Goal: Book appointment/travel/reservation

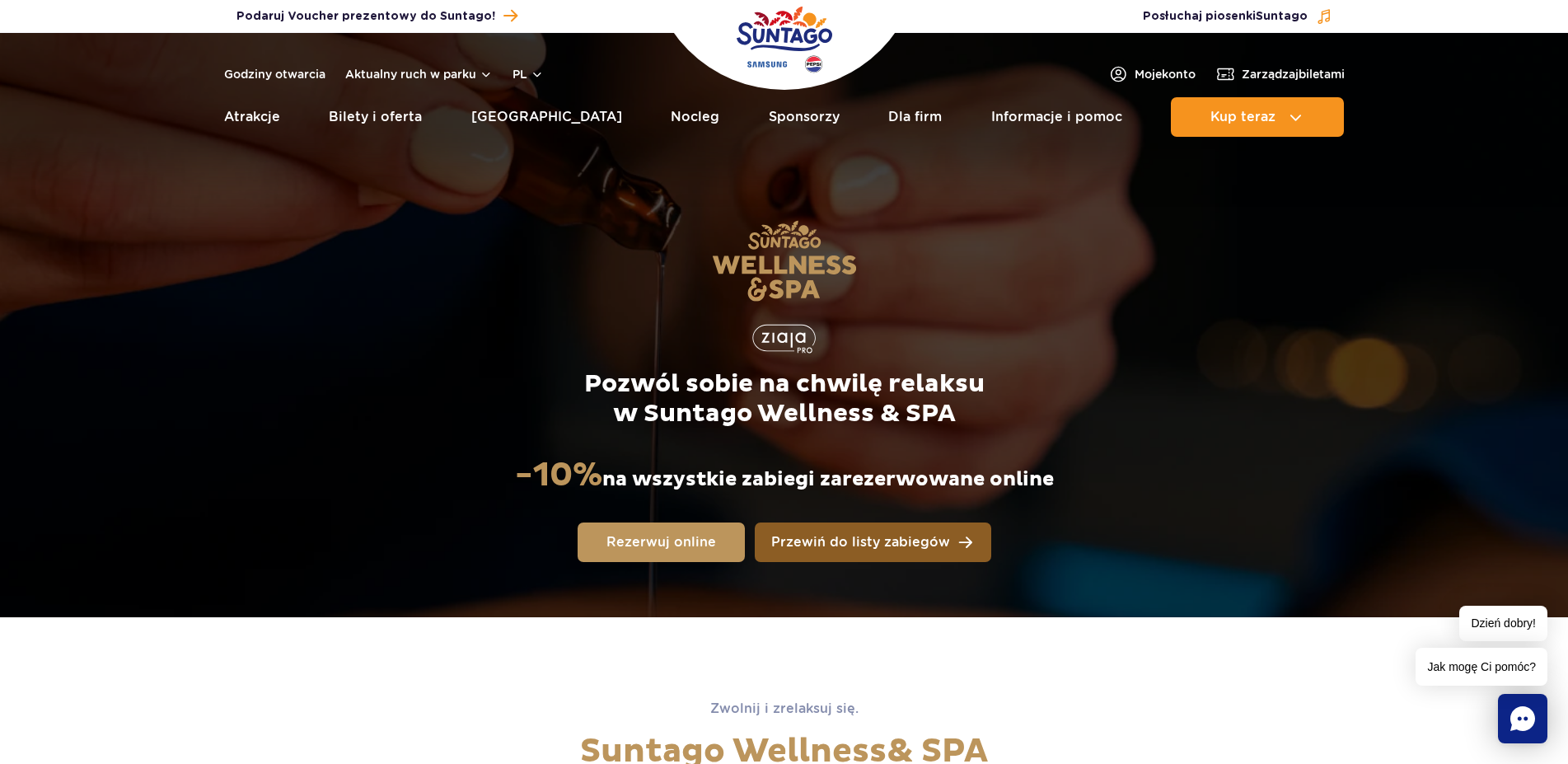
click at [784, 543] on span "Przewiń do listy zabiegów" at bounding box center [861, 541] width 179 height 13
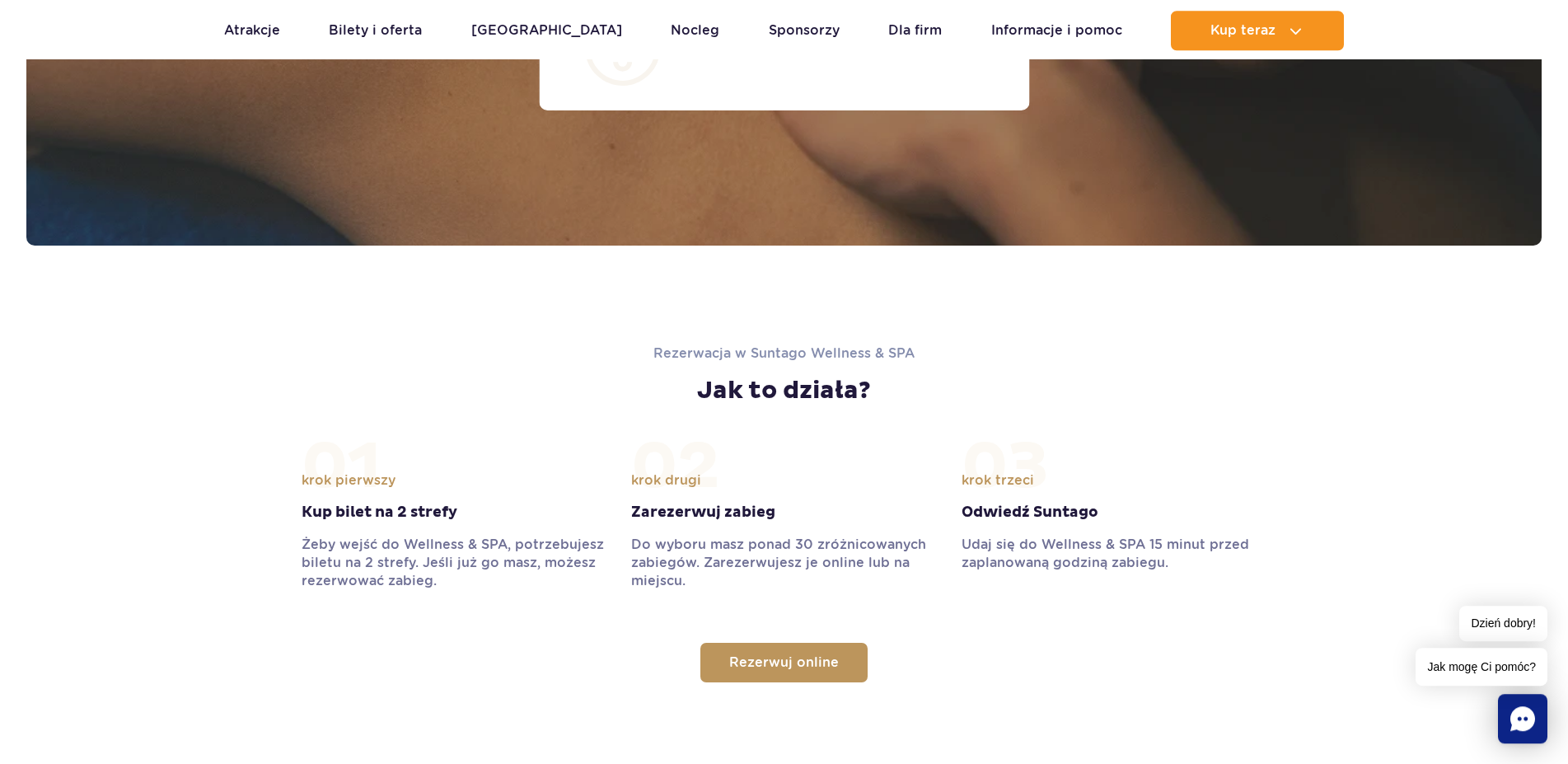
scroll to position [1468, 0]
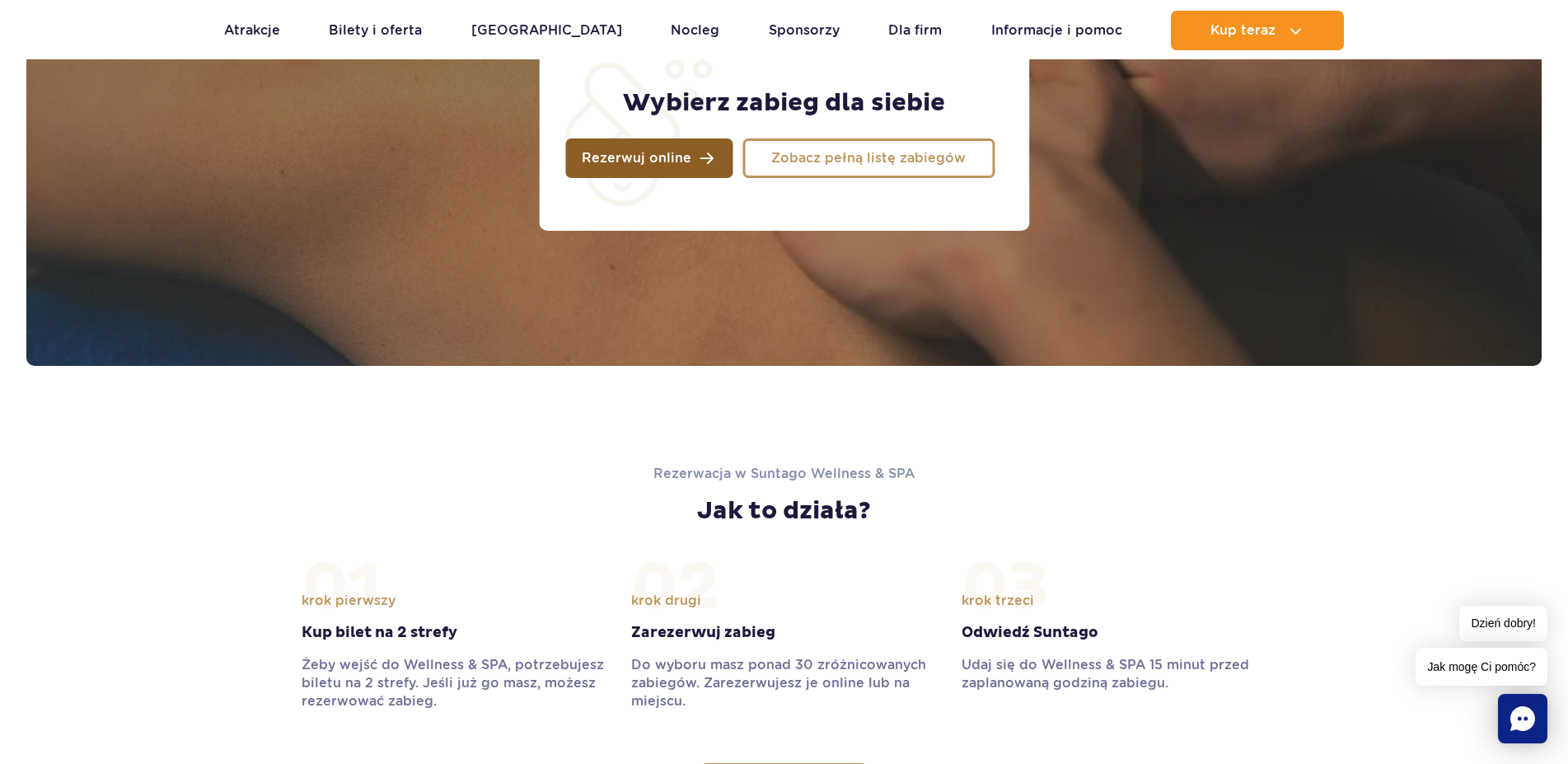
click at [693, 164] on link "Rezerwuj online" at bounding box center [649, 159] width 167 height 39
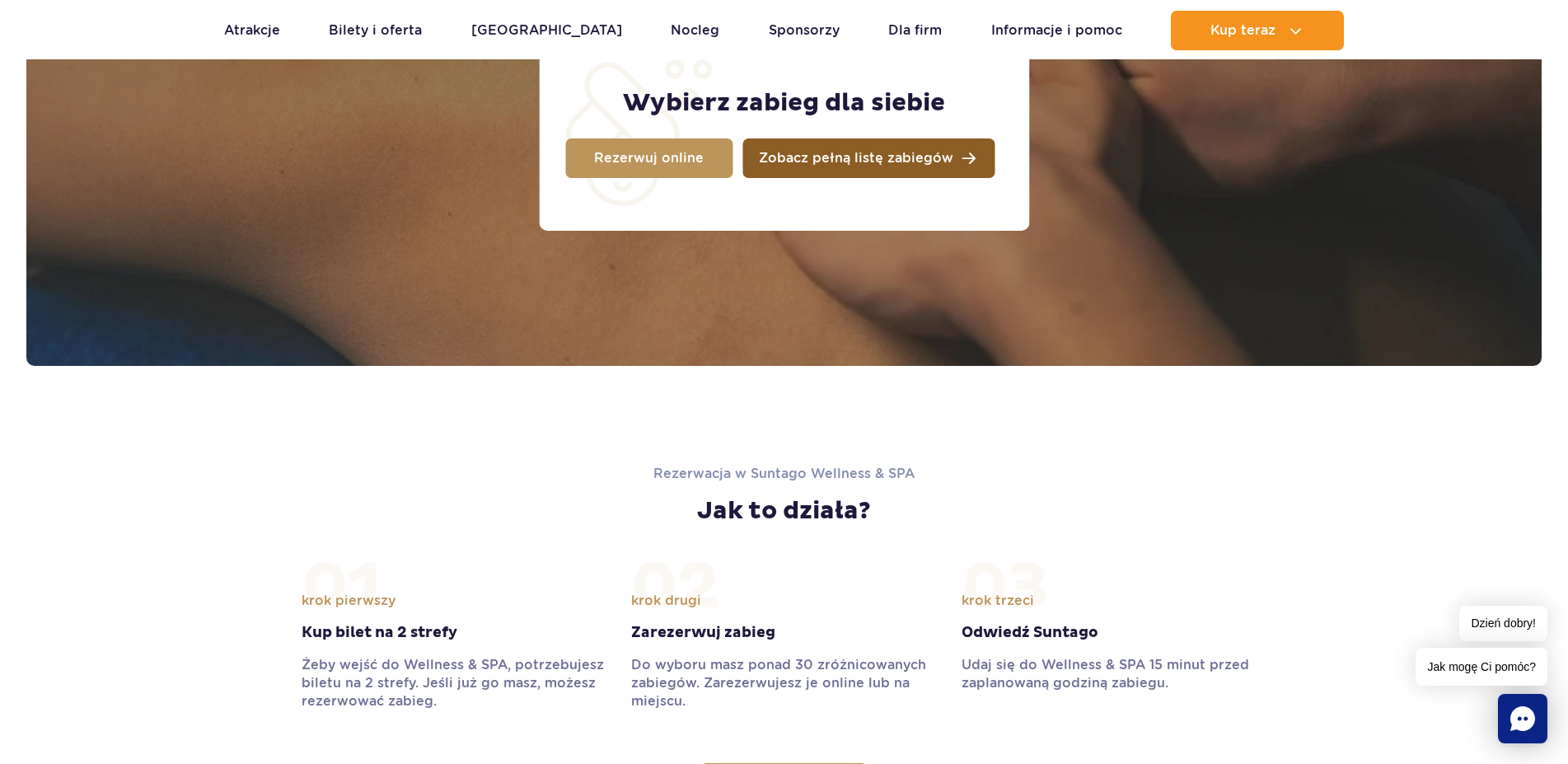
click at [859, 171] on link "Zobacz pełną listę zabiegów" at bounding box center [868, 159] width 252 height 39
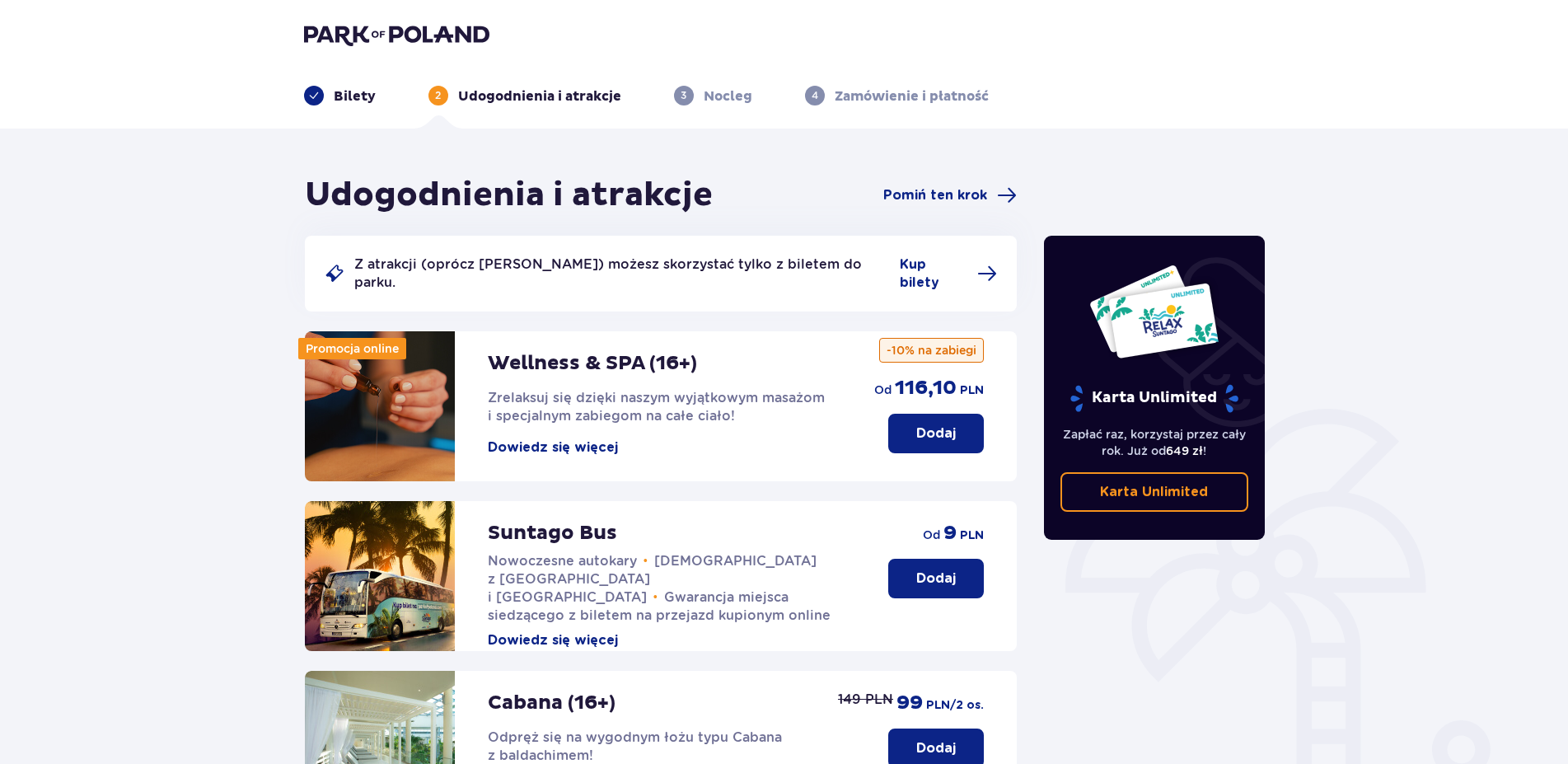
click at [606, 438] on button "Dowiedz się więcej" at bounding box center [553, 447] width 130 height 18
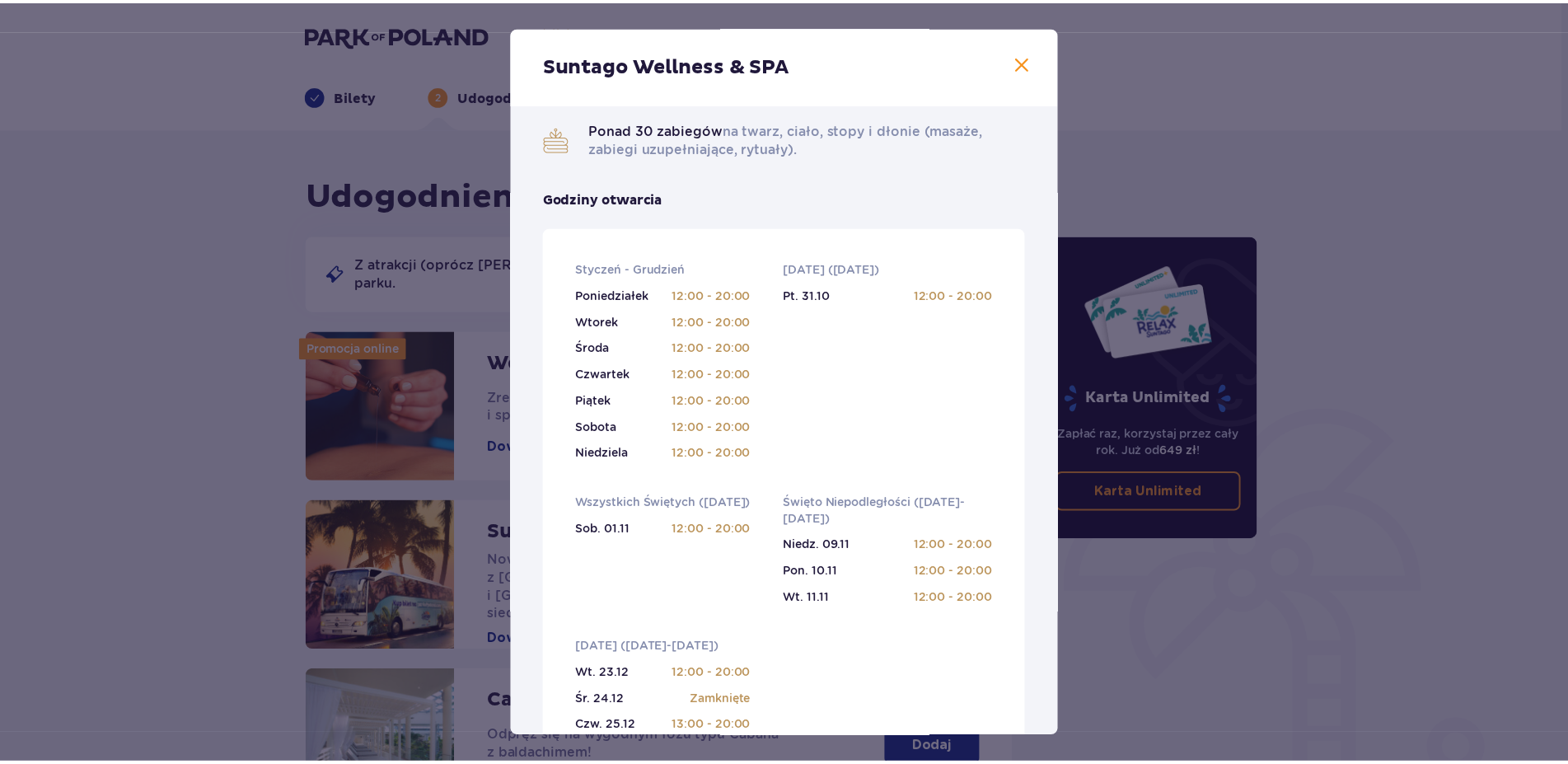
scroll to position [846, 0]
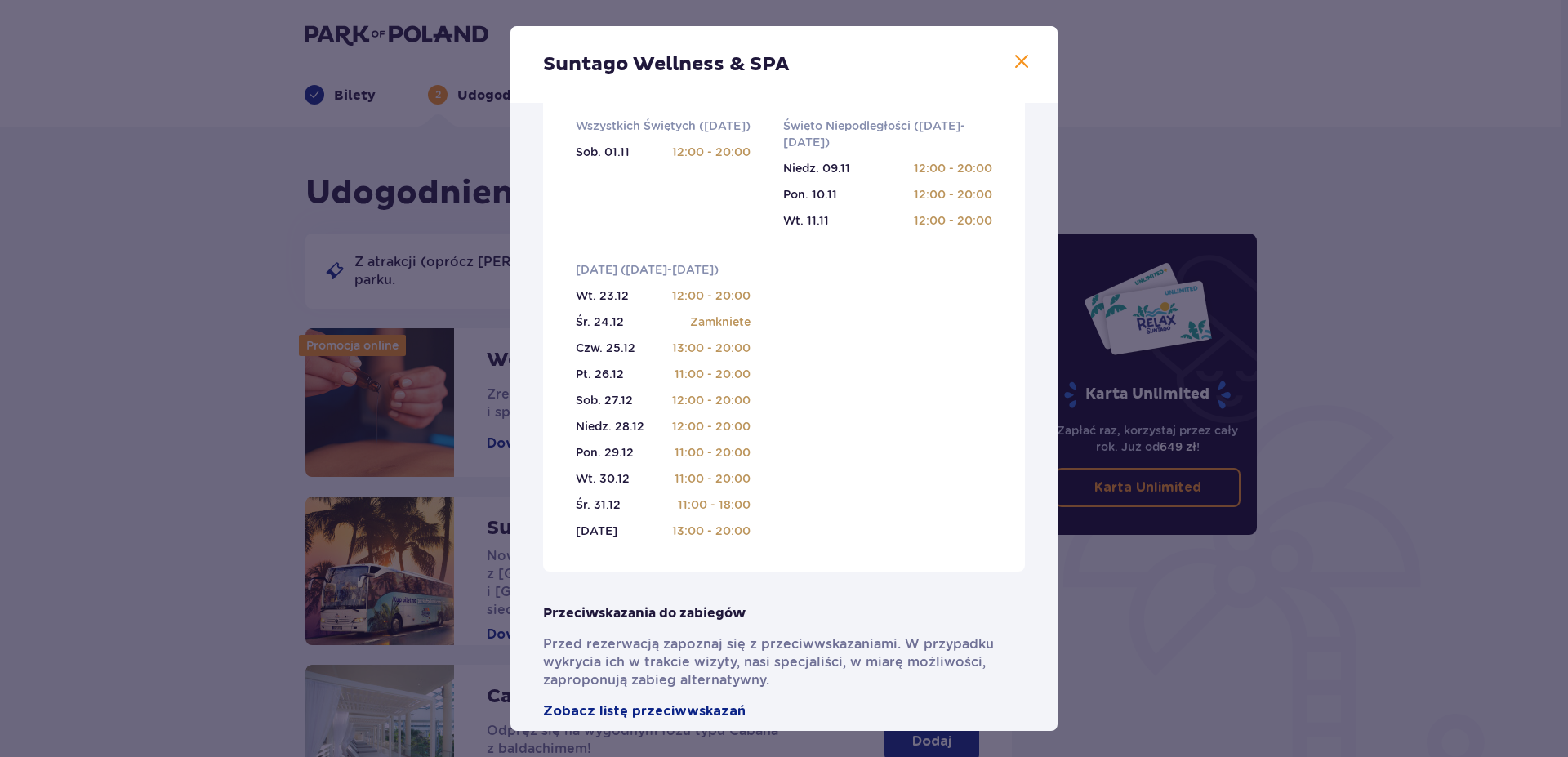
click at [1011, 64] on span at bounding box center [1021, 62] width 20 height 20
